Goal: Information Seeking & Learning: Learn about a topic

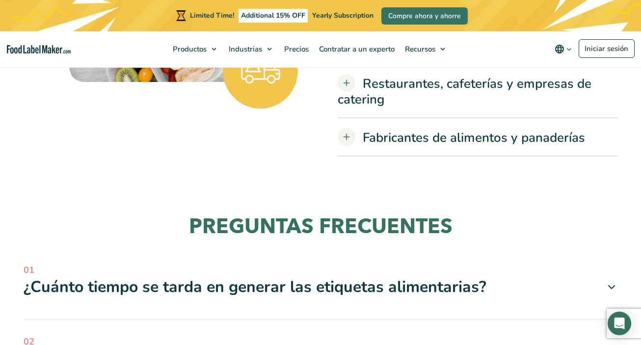
scroll to position [2573, 0]
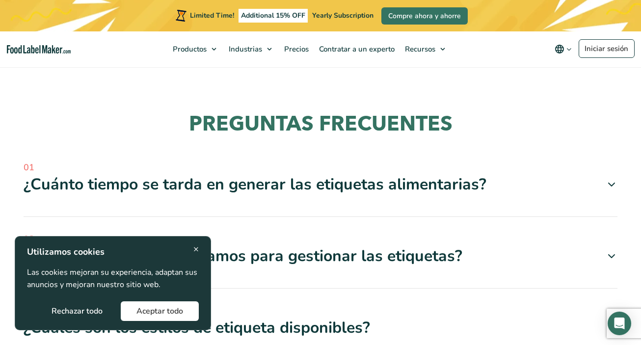
scroll to position [2678, 0]
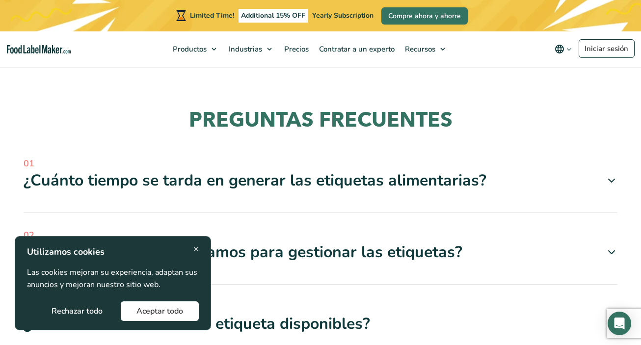
click at [196, 246] on span "×" at bounding box center [195, 249] width 5 height 13
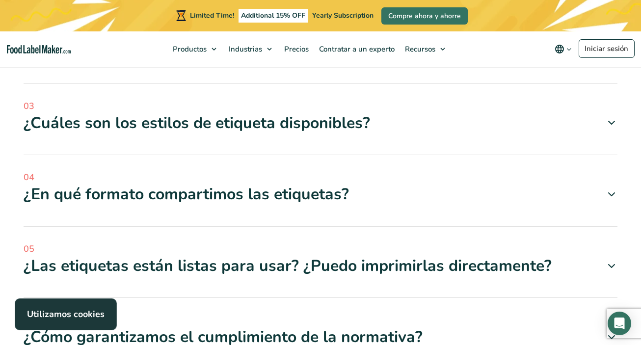
scroll to position [2881, 0]
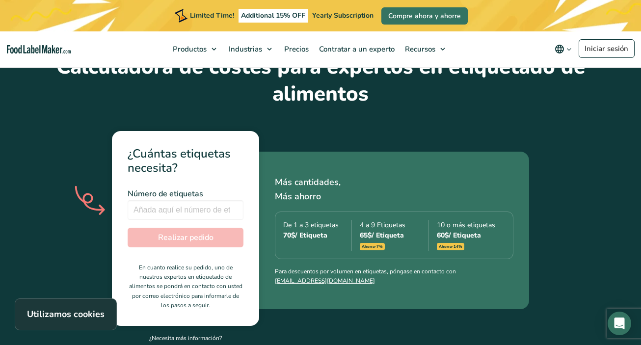
scroll to position [2881, 0]
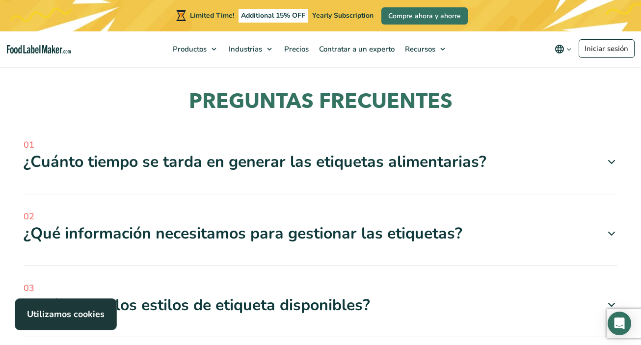
scroll to position [2684, 0]
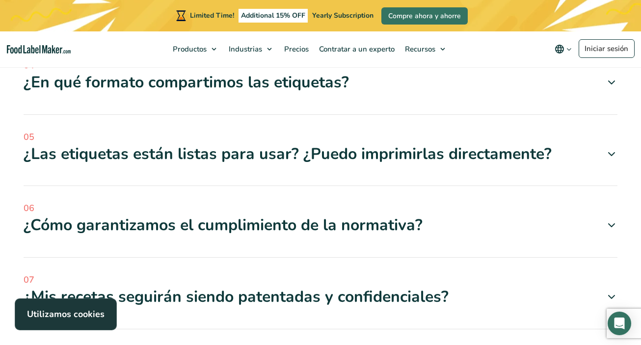
scroll to position [2999, 0]
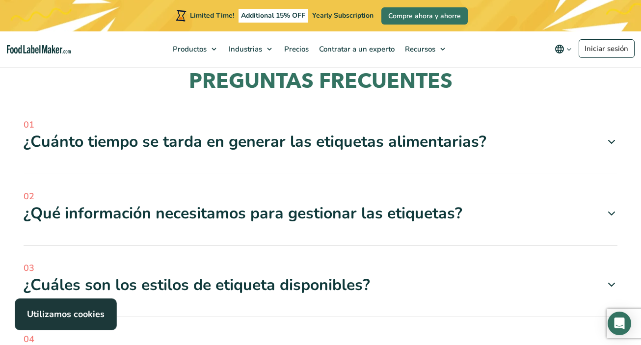
scroll to position [2716, 0]
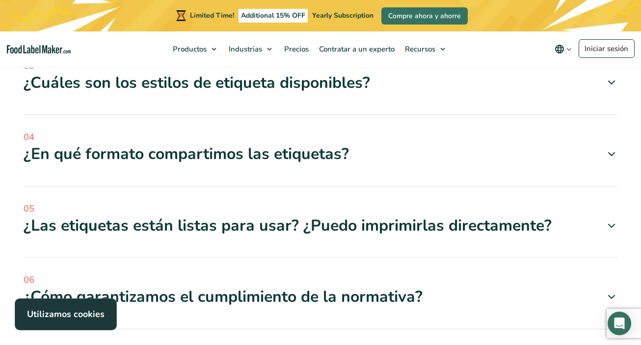
scroll to position [2920, 0]
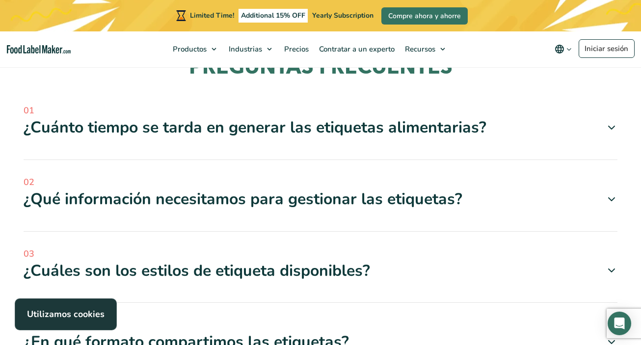
scroll to position [2731, 0]
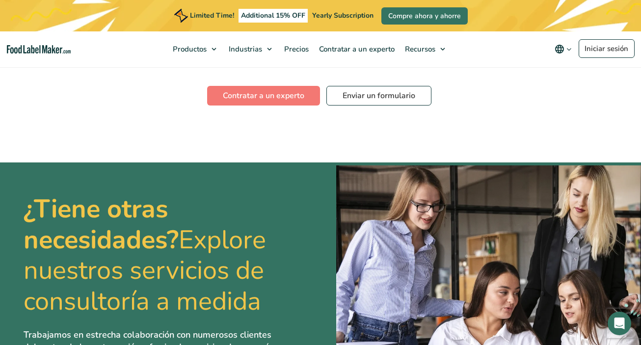
scroll to position [2042, 0]
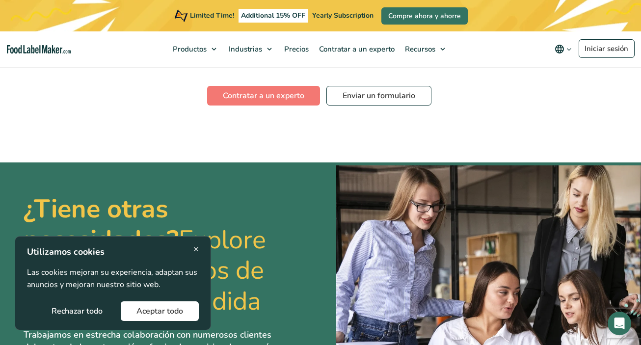
click at [84, 314] on button "Rechazar todo" at bounding box center [77, 311] width 82 height 20
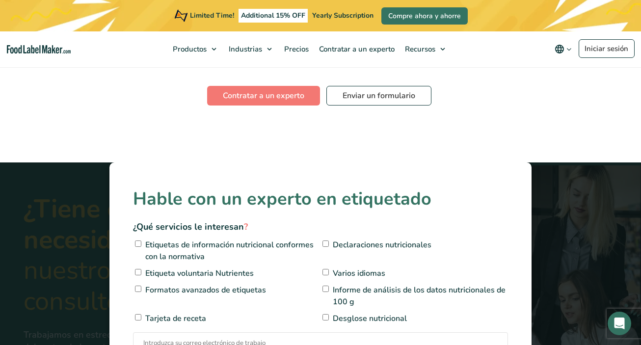
click at [187, 245] on div "× Hable con un experto en etiquetado ¿Qué servicios le interesan ? Etiquetas de…" at bounding box center [320, 312] width 641 height 300
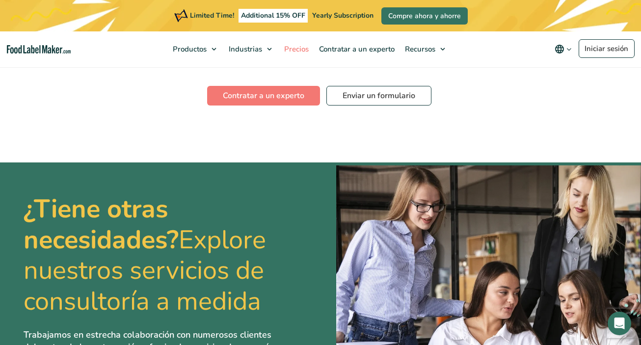
click at [291, 48] on span "Precios" at bounding box center [295, 49] width 28 height 10
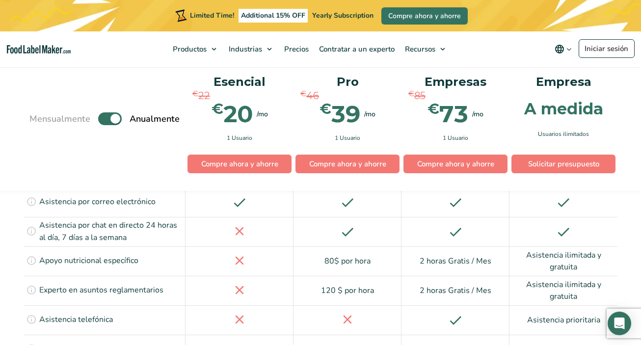
scroll to position [2376, 0]
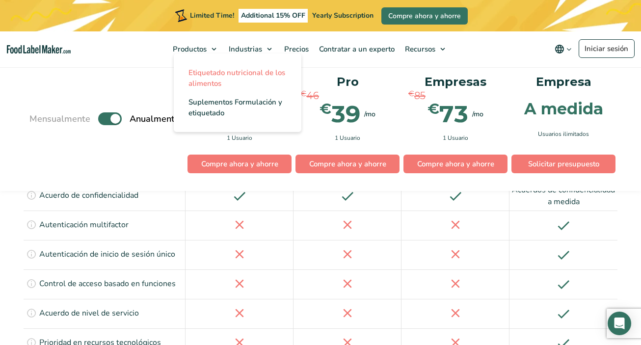
click at [205, 77] on span "Etiquetado nutricional de los alimentos" at bounding box center [237, 78] width 97 height 21
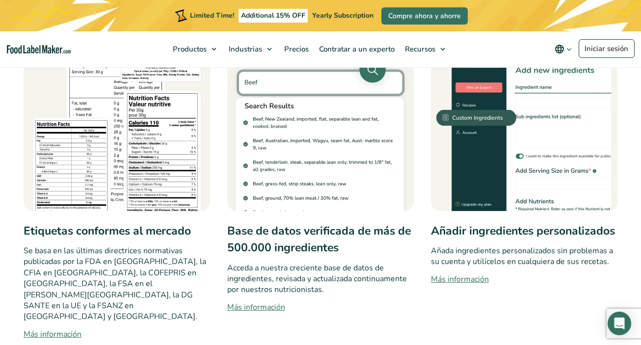
scroll to position [547, 0]
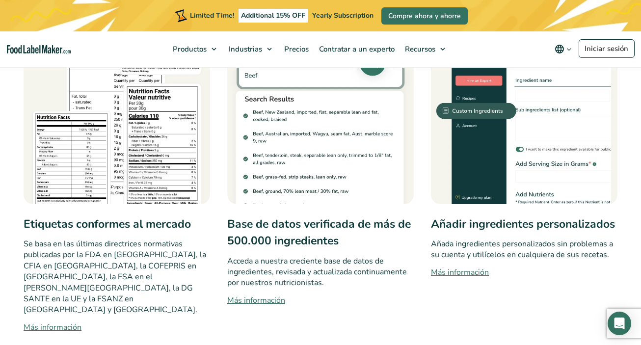
click at [68, 322] on link "Más información" at bounding box center [117, 328] width 187 height 12
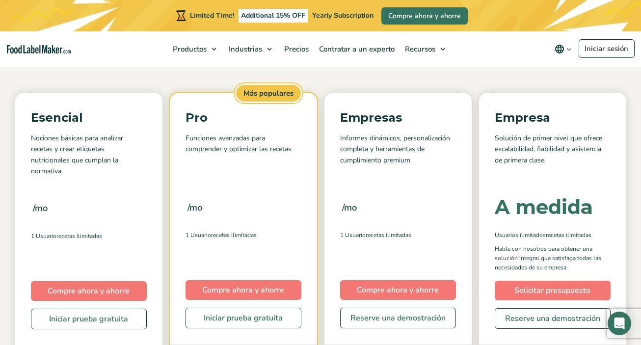
scroll to position [117, 0]
